Goal: Task Accomplishment & Management: Complete application form

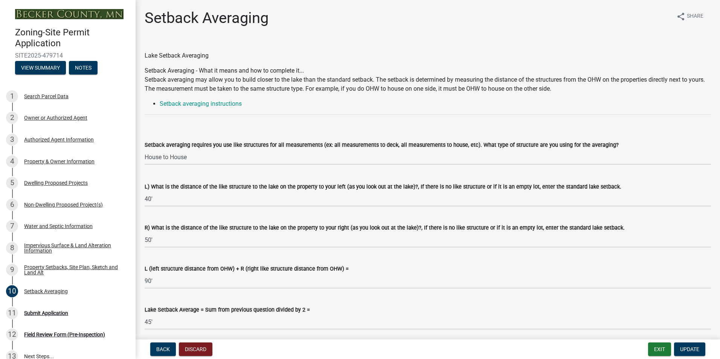
select select "329572f6-75bd-4676-be69-7dda04ea5a2b"
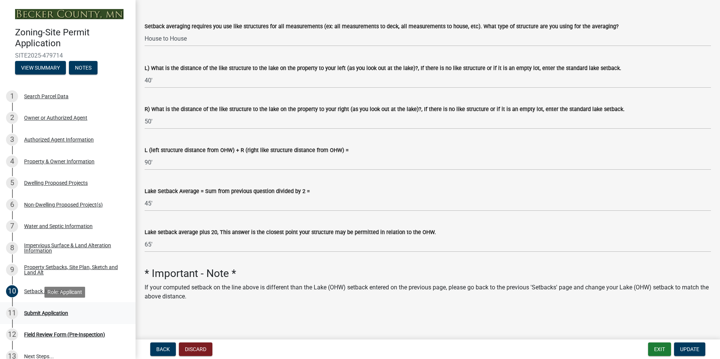
click at [36, 311] on div "Submit Application" at bounding box center [46, 313] width 44 height 5
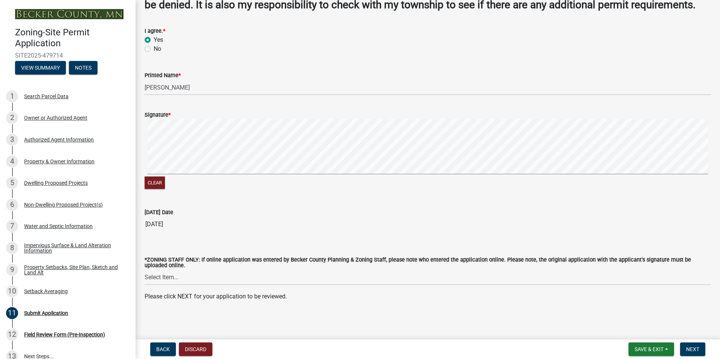
scroll to position [82, 0]
click at [699, 349] on button "Next" at bounding box center [692, 350] width 25 height 14
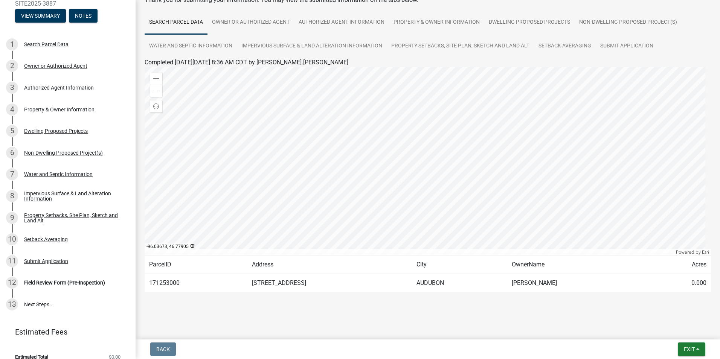
scroll to position [61, 0]
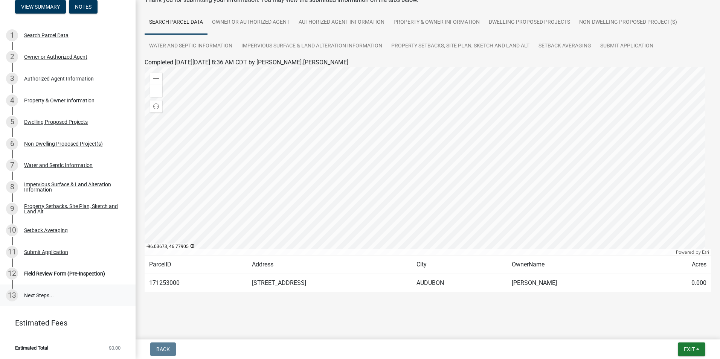
click at [58, 292] on link "13 Next Steps..." at bounding box center [68, 296] width 136 height 22
click at [55, 296] on link "13 Next Steps..." at bounding box center [68, 296] width 136 height 22
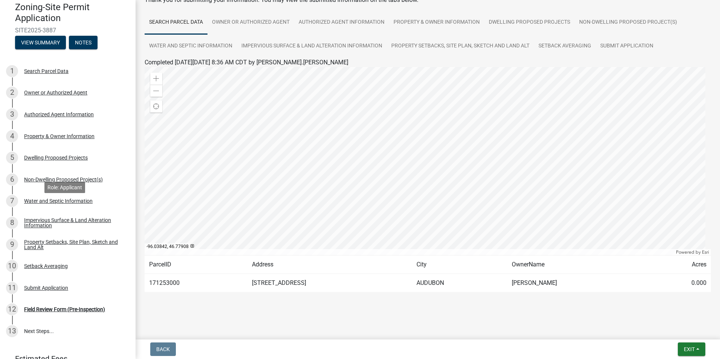
scroll to position [0, 0]
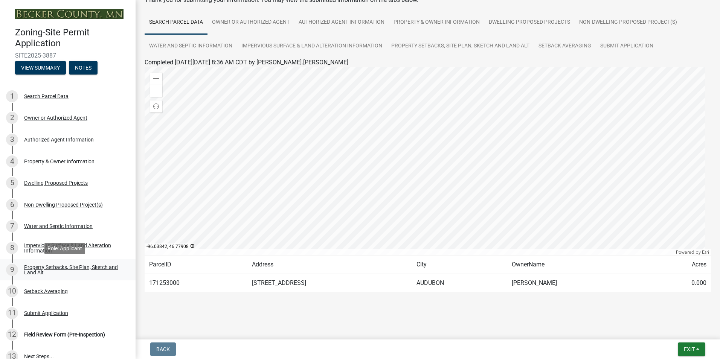
click at [69, 263] on link "9 Property Setbacks, Site Plan, Sketch and Land Alt" at bounding box center [68, 270] width 136 height 22
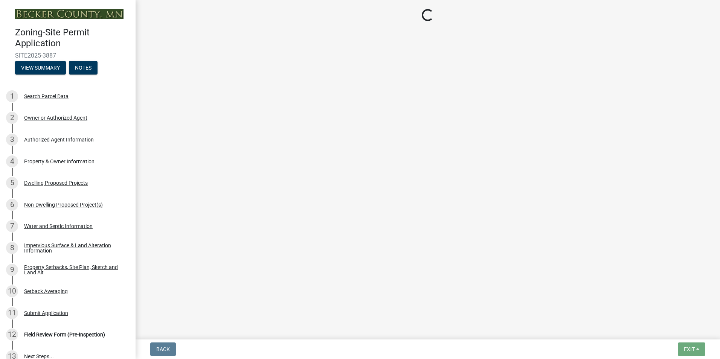
select select "7b13c63f-e699-4112-b373-98fbd28ec536"
select select "b56a4575-9846-47cf-8067-c59a4853da22"
select select "e8ab2dc3-aa3f-46f3-9b4a-37eb25ad84af"
select select "b98836ba-4715-455d-97ab-be9a9df498a8"
select select "c8b8ea71-7088-4e87-a493-7bc88cc2835b"
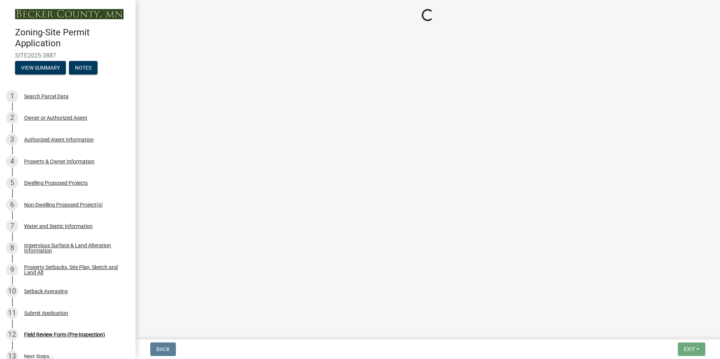
select select "133211ff-91ce-4a0a-9235-b48a7e2069a0"
select select "f51aecae-0421-4f67-bd2d-0cff8a85c7cd"
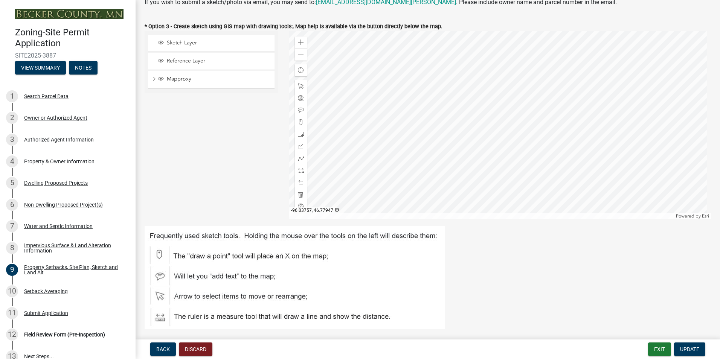
scroll to position [188, 0]
